Goal: Task Accomplishment & Management: Complete application form

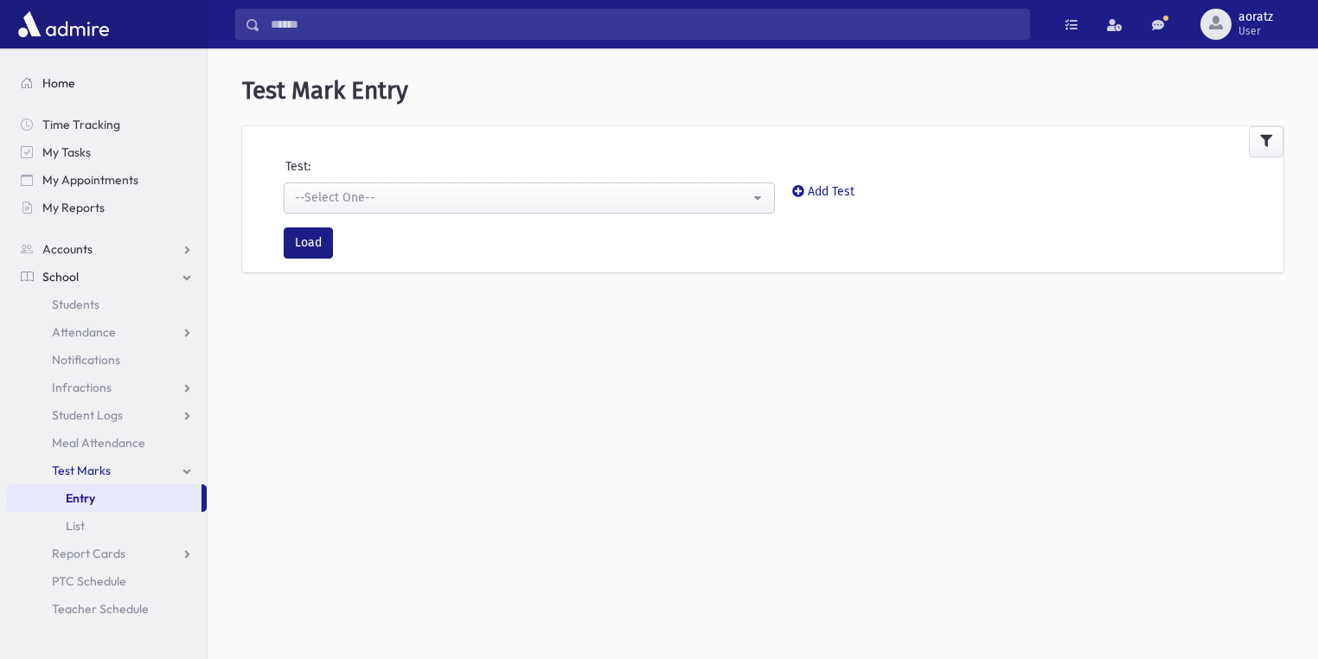
click at [90, 86] on link "Home" at bounding box center [107, 83] width 200 height 28
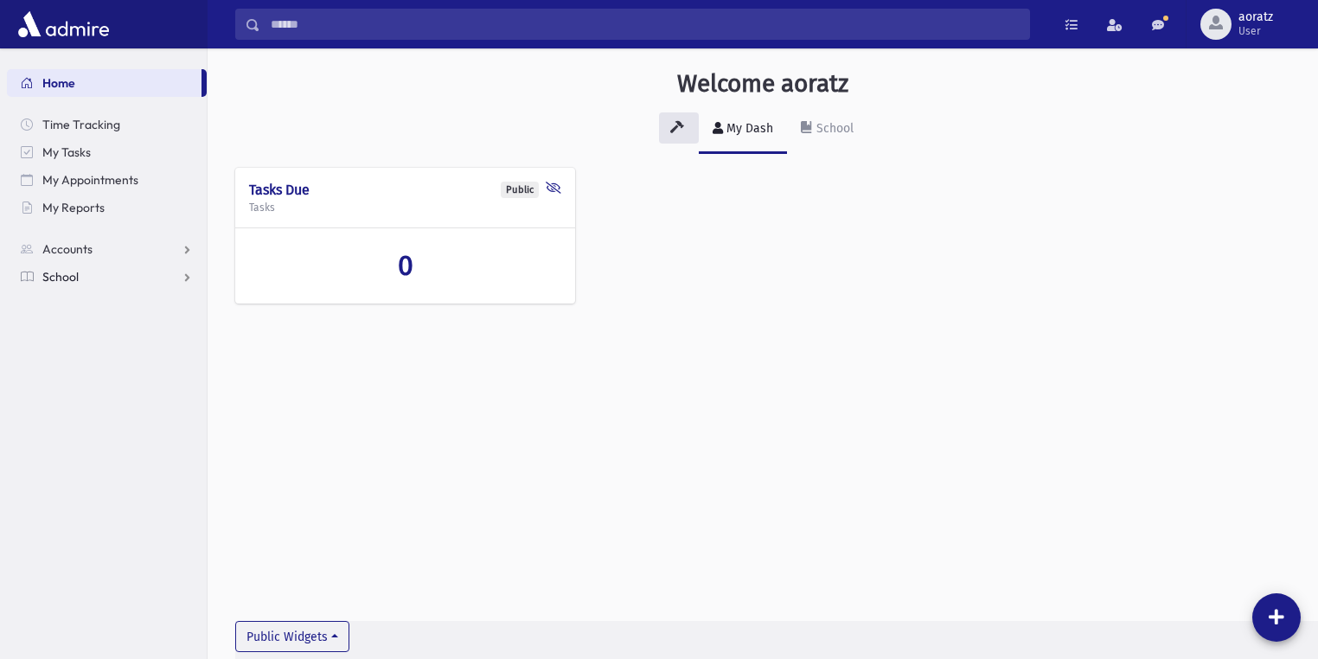
click at [72, 285] on link "School" at bounding box center [107, 277] width 200 height 28
click at [83, 471] on span "Test Marks" at bounding box center [81, 471] width 59 height 16
click at [83, 490] on span "Entry" at bounding box center [80, 498] width 29 height 16
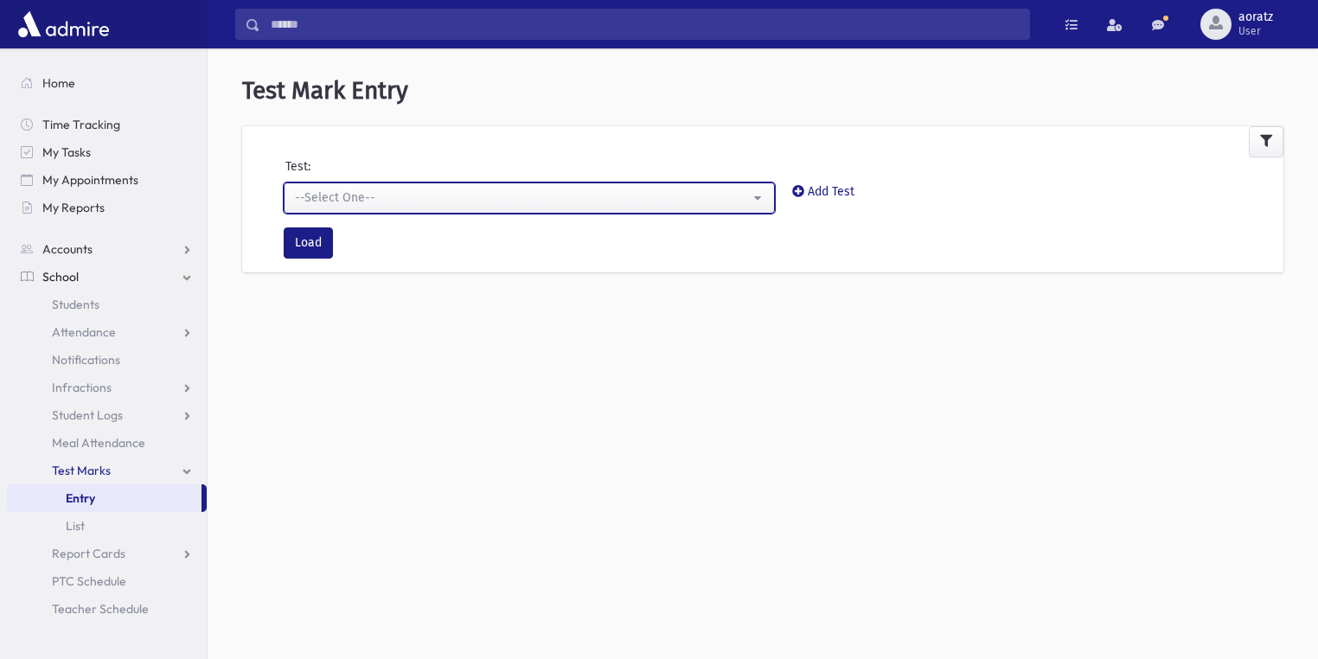
click at [429, 186] on button "--Select One--" at bounding box center [529, 197] width 491 height 31
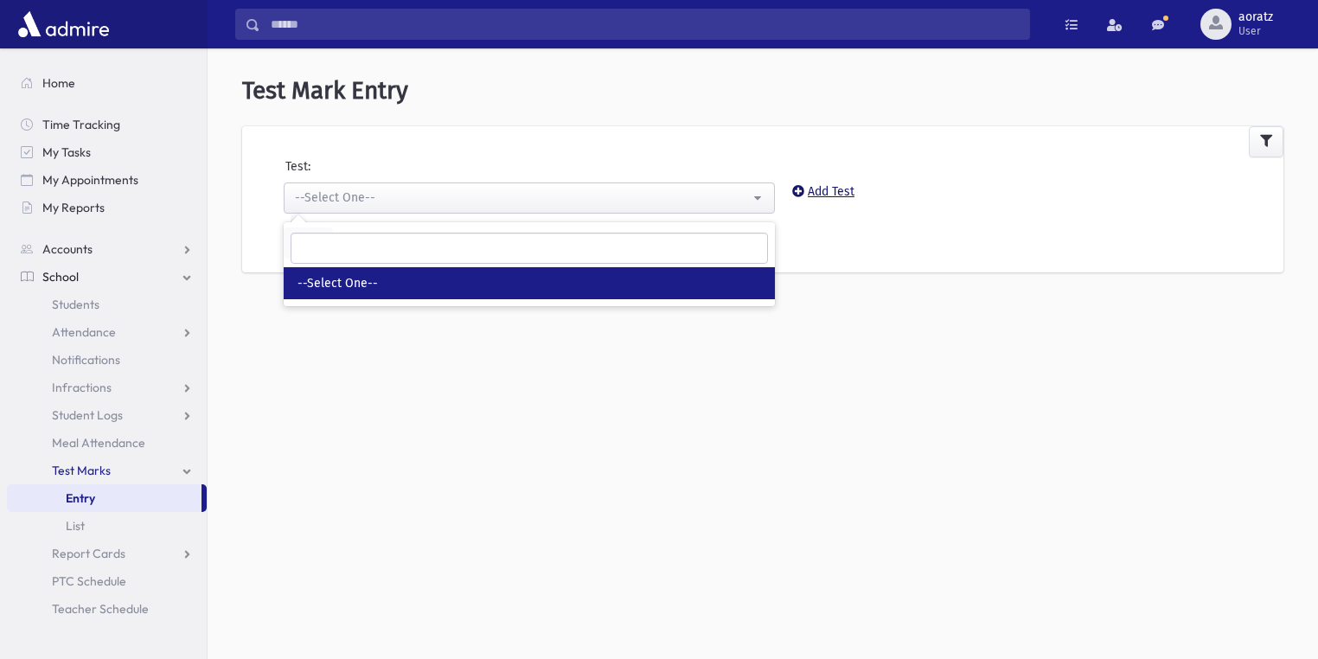
click at [801, 186] on icon at bounding box center [798, 191] width 12 height 12
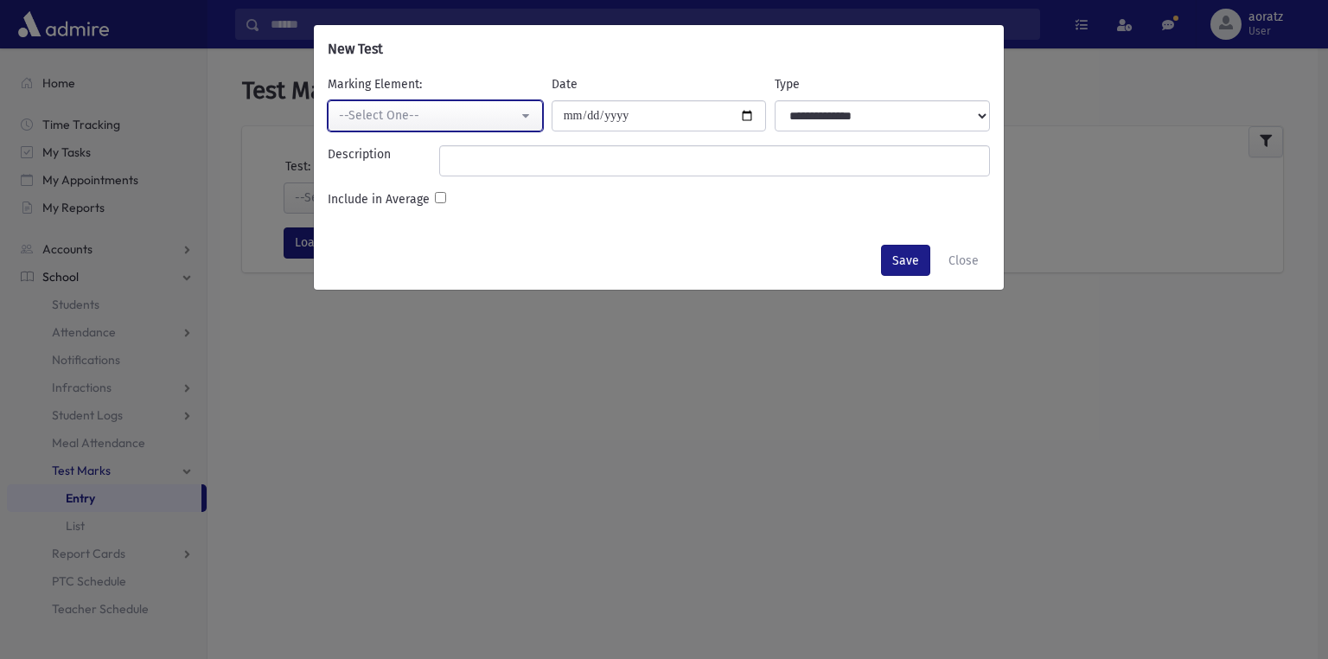
click at [475, 125] on button "--Select One--" at bounding box center [435, 115] width 215 height 31
click at [977, 253] on button "Close" at bounding box center [964, 260] width 53 height 31
